Goal: Task Accomplishment & Management: Complete application form

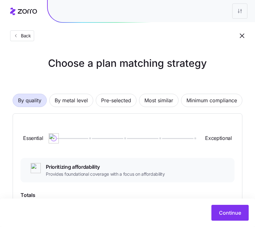
scroll to position [38, 0]
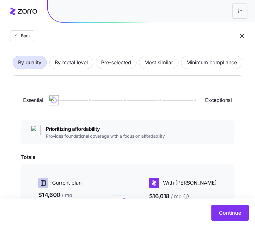
click at [70, 37] on div "Back" at bounding box center [127, 23] width 255 height 46
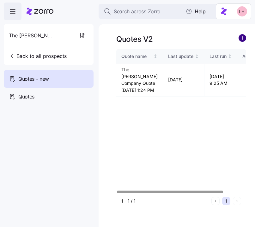
click at [242, 35] on circle "add icon" at bounding box center [242, 37] width 7 height 7
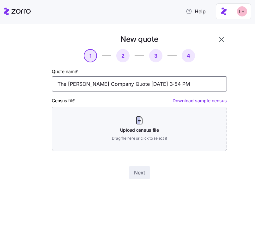
click at [163, 80] on input "The Mathews Company Quote 09/19/2025 3:54 PM" at bounding box center [139, 83] width 175 height 15
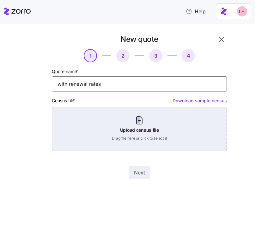
type input "with renewal rates"
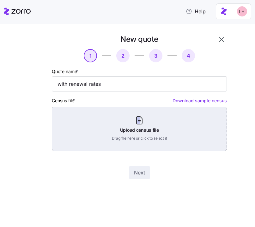
click at [147, 126] on div "Upload census file Drag file here or click to select it" at bounding box center [139, 129] width 175 height 44
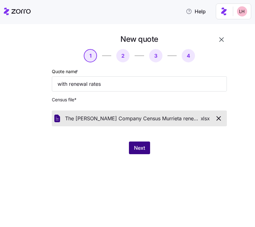
click at [142, 144] on span "Next" at bounding box center [139, 148] width 11 height 8
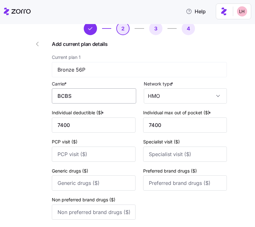
scroll to position [32, 0]
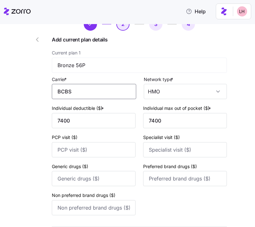
click at [113, 96] on input "BCBS" at bounding box center [94, 91] width 84 height 15
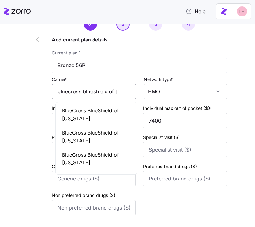
scroll to position [0, 3]
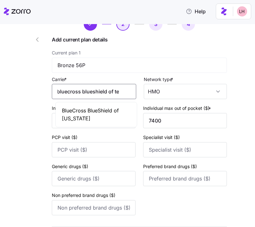
click at [87, 114] on span "BlueCross BlueShield of Tennessee" at bounding box center [96, 115] width 69 height 16
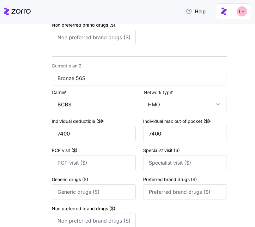
scroll to position [217, 0]
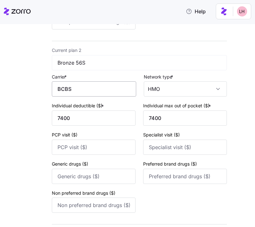
type input "BlueCross BlueShield of Tennessee"
click at [88, 95] on input "BCBS" at bounding box center [94, 88] width 84 height 15
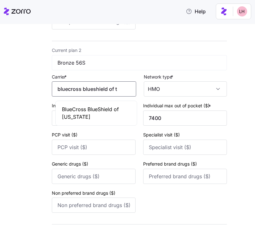
scroll to position [0, 6]
click at [99, 108] on span "BlueCross BlueShield of Tennessee" at bounding box center [96, 113] width 69 height 16
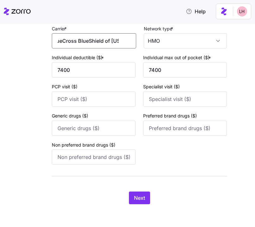
scroll to position [267, 0]
type input "BlueCross BlueShield of Tennessee"
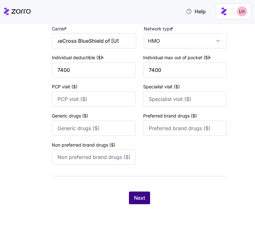
click at [137, 192] on button "Next" at bounding box center [139, 197] width 21 height 13
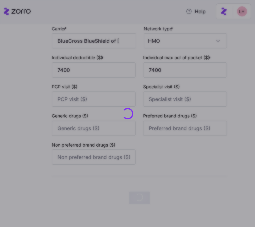
scroll to position [0, 0]
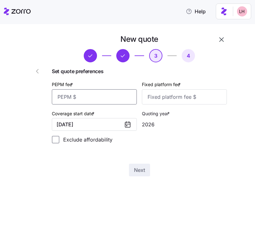
click at [126, 95] on input "PEPM fee *" at bounding box center [94, 96] width 85 height 15
type input "84"
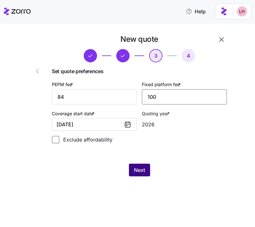
type input "100"
click at [146, 172] on button "Next" at bounding box center [139, 169] width 21 height 13
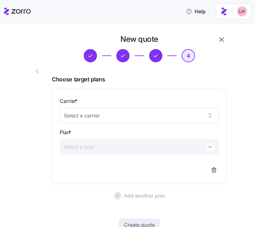
scroll to position [46, 0]
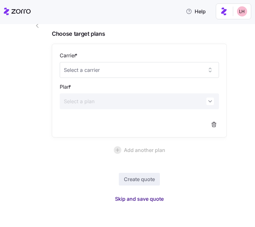
click at [151, 194] on button "Skip and save quote" at bounding box center [139, 198] width 59 height 11
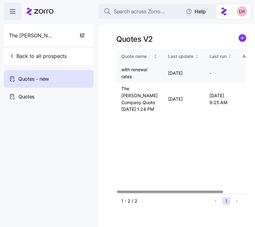
click at [245, 75] on icon "button" at bounding box center [249, 73] width 8 height 8
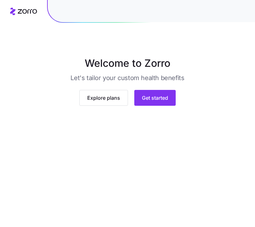
scroll to position [46, 0]
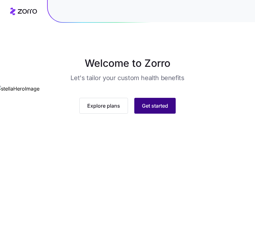
click at [154, 109] on span "Get started" at bounding box center [155, 106] width 26 height 8
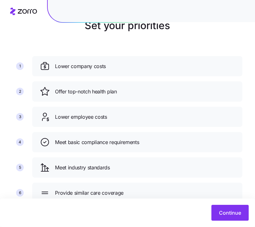
scroll to position [59, 0]
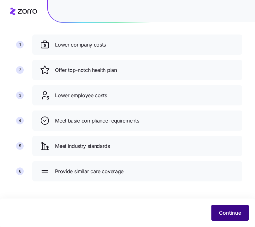
click at [236, 209] on span "Continue" at bounding box center [230, 213] width 22 height 8
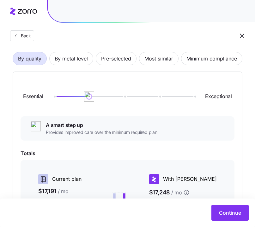
scroll to position [38, 0]
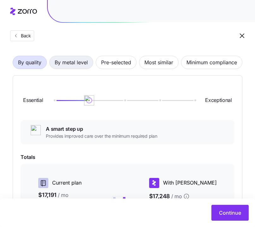
click at [74, 60] on span "By metal level" at bounding box center [71, 62] width 33 height 13
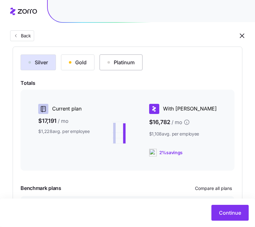
scroll to position [67, 0]
click at [80, 65] on div "Gold" at bounding box center [78, 62] width 18 height 8
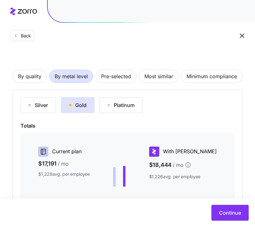
scroll to position [21, 0]
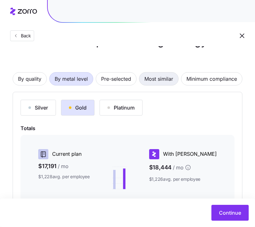
click at [166, 79] on span "Most similar" at bounding box center [158, 78] width 29 height 13
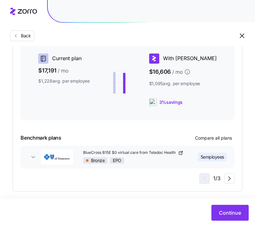
scroll to position [127, 0]
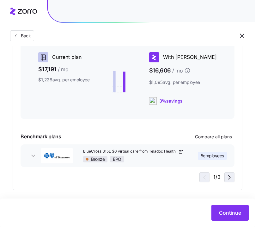
click at [228, 178] on icon "button" at bounding box center [230, 177] width 8 height 8
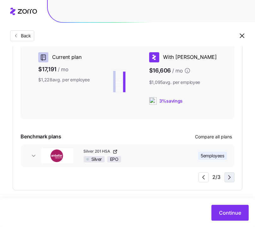
click at [228, 178] on icon "button" at bounding box center [230, 177] width 8 height 8
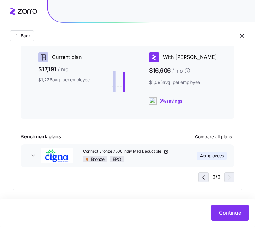
click at [205, 177] on icon "button" at bounding box center [204, 177] width 8 height 8
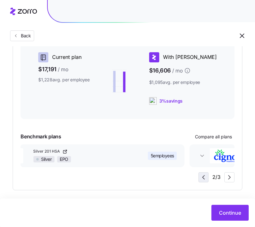
click at [205, 177] on icon "button" at bounding box center [204, 177] width 8 height 8
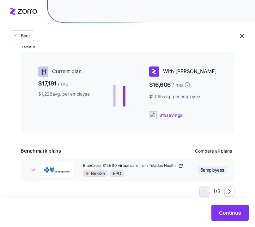
scroll to position [131, 0]
